Goal: Transaction & Acquisition: Purchase product/service

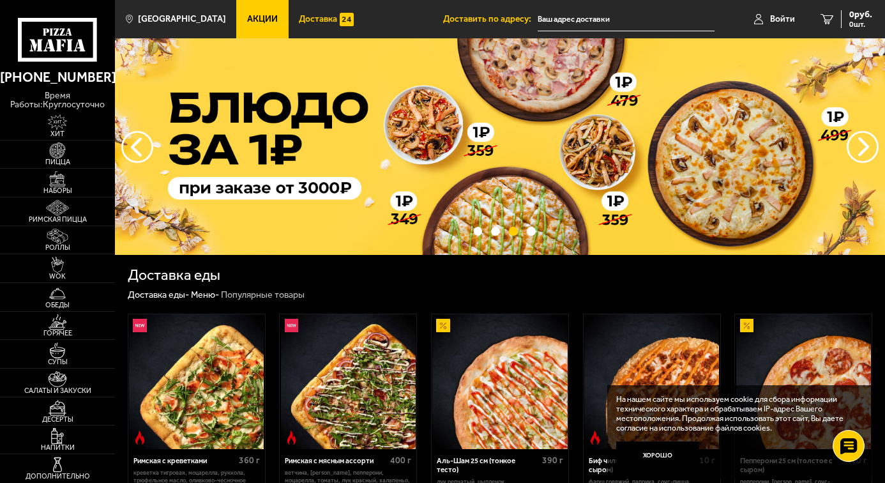
click at [309, 21] on span "Доставка" at bounding box center [318, 19] width 38 height 9
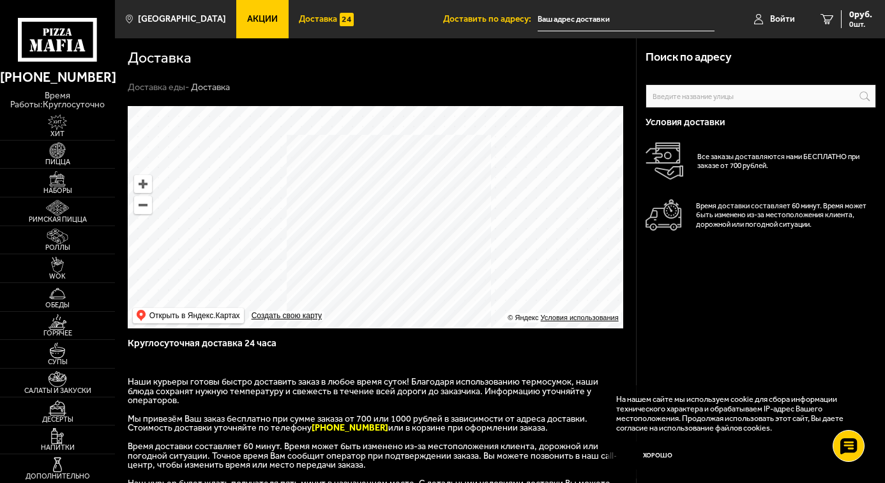
drag, startPoint x: 386, startPoint y: 162, endPoint x: 385, endPoint y: 204, distance: 42.2
click at [385, 204] on ymaps at bounding box center [376, 217] width 496 height 222
drag, startPoint x: 511, startPoint y: 237, endPoint x: 499, endPoint y: 173, distance: 65.0
click at [500, 175] on ymaps at bounding box center [376, 217] width 496 height 222
drag, startPoint x: 507, startPoint y: 202, endPoint x: 616, endPoint y: 195, distance: 110.1
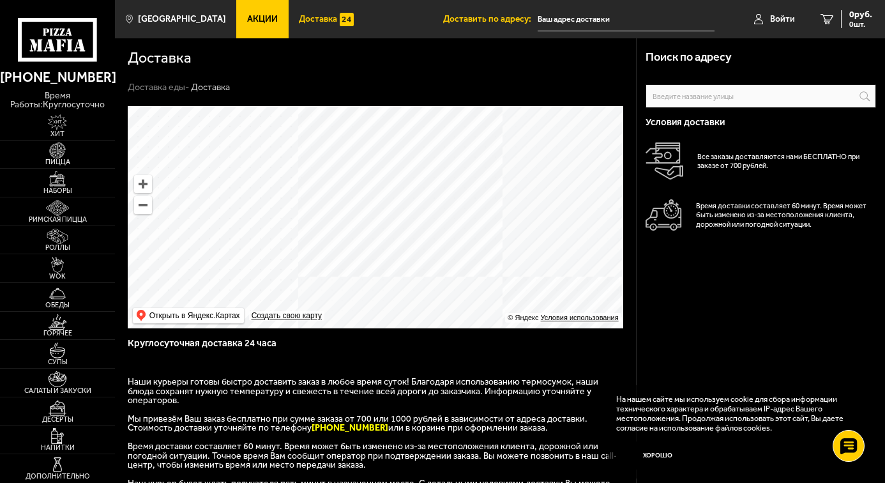
click at [619, 190] on ymaps at bounding box center [376, 217] width 496 height 222
drag, startPoint x: 532, startPoint y: 155, endPoint x: 496, endPoint y: 211, distance: 66.6
click at [500, 208] on ymaps at bounding box center [376, 217] width 496 height 222
drag, startPoint x: 418, startPoint y: 177, endPoint x: 423, endPoint y: 183, distance: 7.7
click at [422, 181] on ymaps at bounding box center [376, 217] width 496 height 222
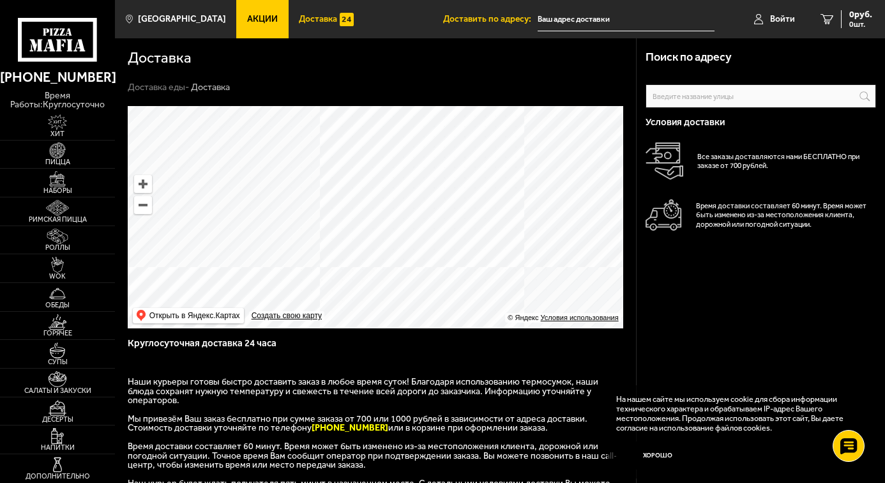
drag, startPoint x: 326, startPoint y: 188, endPoint x: 402, endPoint y: 214, distance: 80.2
click at [402, 214] on ymaps at bounding box center [376, 217] width 496 height 222
drag, startPoint x: 381, startPoint y: 180, endPoint x: 406, endPoint y: 235, distance: 60.9
click at [406, 235] on ymaps at bounding box center [376, 217] width 496 height 222
drag, startPoint x: 393, startPoint y: 190, endPoint x: 348, endPoint y: 142, distance: 65.5
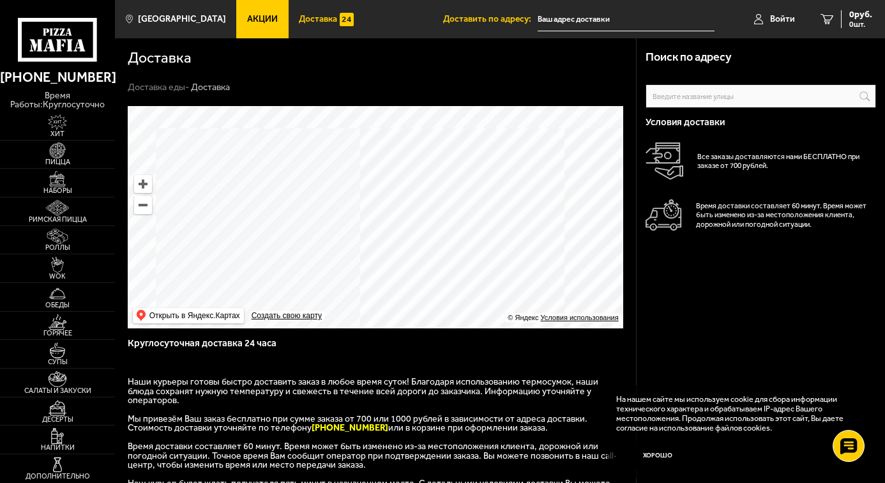
click at [348, 142] on ymaps at bounding box center [376, 217] width 496 height 222
click at [61, 159] on span "Пицца" at bounding box center [57, 161] width 115 height 7
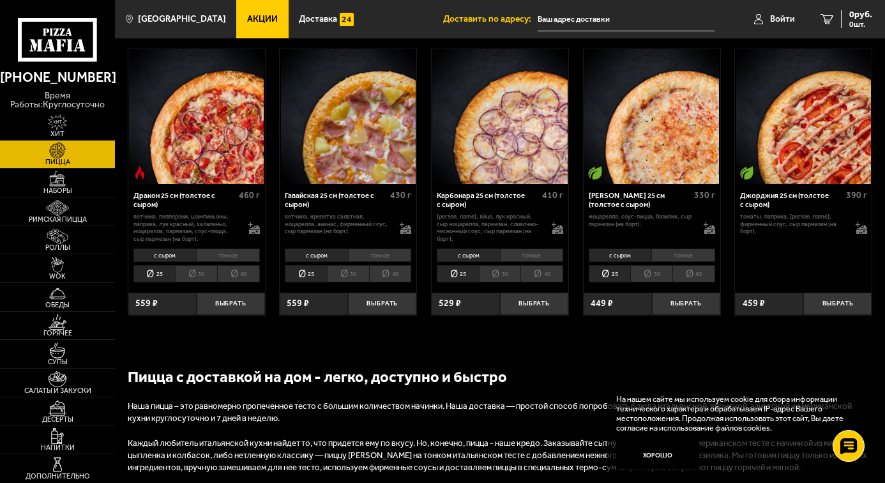
scroll to position [1533, 0]
